Goal: Transaction & Acquisition: Purchase product/service

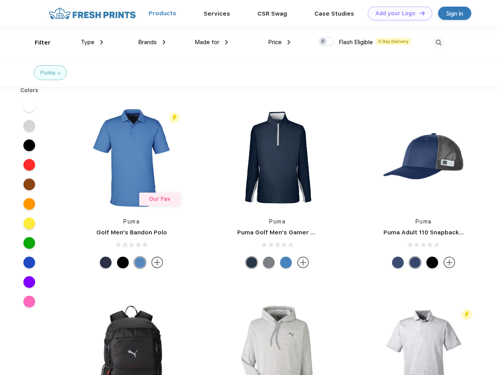
scroll to position [0, 0]
click at [397, 13] on link "Add your Logo Design Tool" at bounding box center [400, 14] width 64 height 14
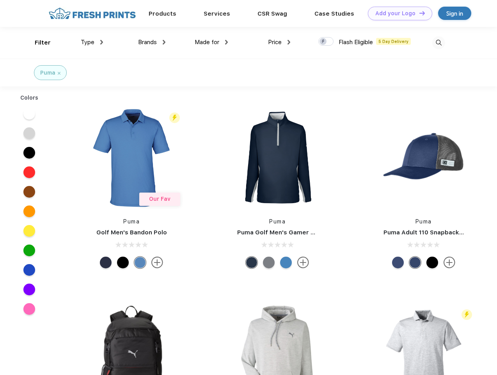
click at [0, 0] on div "Design Tool" at bounding box center [0, 0] width 0 height 0
click at [419, 13] on link "Add your Logo Design Tool" at bounding box center [400, 14] width 64 height 14
click at [37, 43] on div "Filter" at bounding box center [43, 42] width 16 height 9
click at [92, 42] on span "Type" at bounding box center [88, 42] width 14 height 7
click at [152, 42] on span "Brands" at bounding box center [147, 42] width 19 height 7
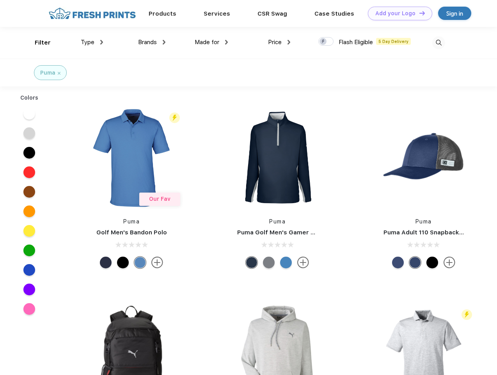
click at [212, 42] on span "Made for" at bounding box center [207, 42] width 25 height 7
click at [280, 42] on span "Price" at bounding box center [275, 42] width 14 height 7
click at [326, 42] on div at bounding box center [326, 41] width 15 height 9
click at [324, 42] on input "checkbox" at bounding box center [321, 39] width 5 height 5
click at [439, 43] on img at bounding box center [439, 42] width 13 height 13
